Goal: Check status

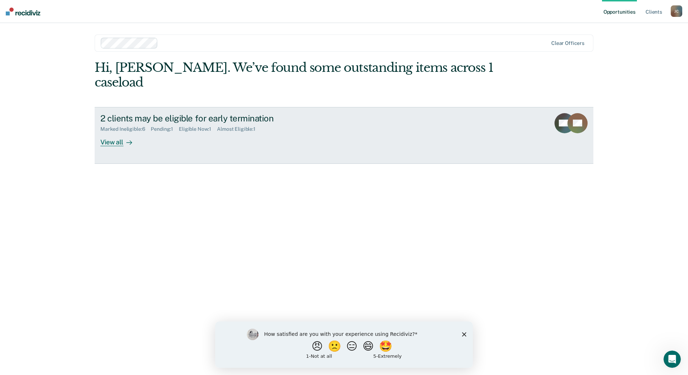
click at [123, 138] on div at bounding box center [127, 142] width 9 height 8
